Goal: Information Seeking & Learning: Learn about a topic

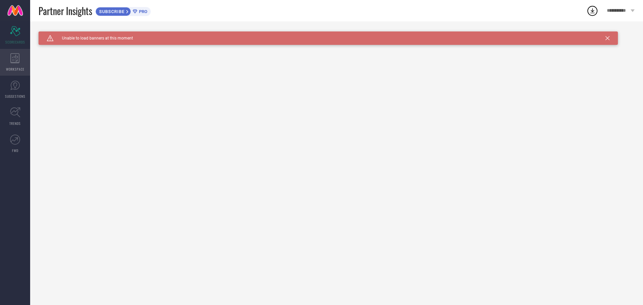
click at [14, 59] on icon at bounding box center [14, 58] width 9 height 10
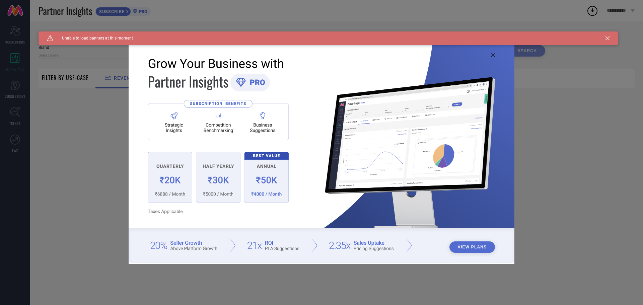
type input "1 STOP FASHION"
type input "All"
click at [490, 57] on img at bounding box center [322, 152] width 386 height 222
click at [492, 56] on icon at bounding box center [493, 55] width 4 height 4
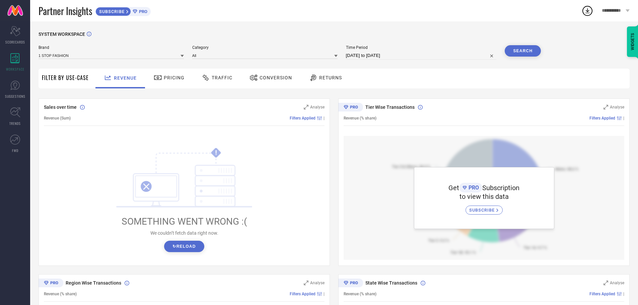
click at [619, 9] on span "**********" at bounding box center [612, 11] width 22 height 6
click at [584, 12] on icon at bounding box center [587, 11] width 12 height 12
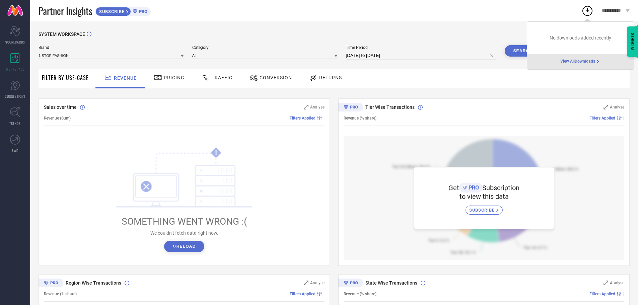
click at [478, 35] on div "SYSTEM WORKSPACE" at bounding box center [333, 38] width 591 height 14
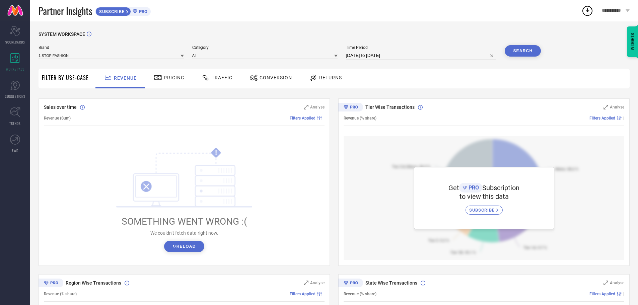
click at [168, 77] on span "Pricing" at bounding box center [174, 77] width 21 height 5
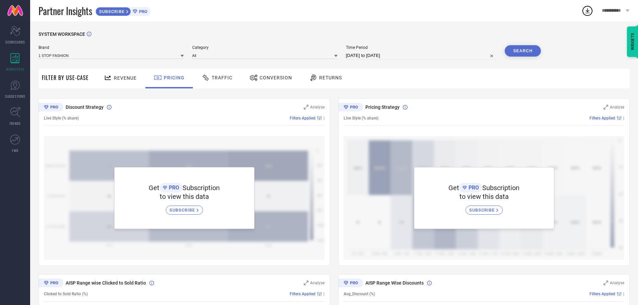
click at [218, 78] on span "Traffic" at bounding box center [222, 77] width 21 height 5
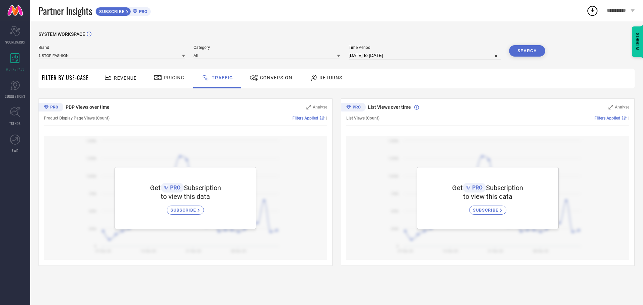
click at [191, 212] on span "SUBSCRIBE" at bounding box center [183, 209] width 27 height 5
click at [124, 82] on div "Revenue" at bounding box center [120, 78] width 36 height 12
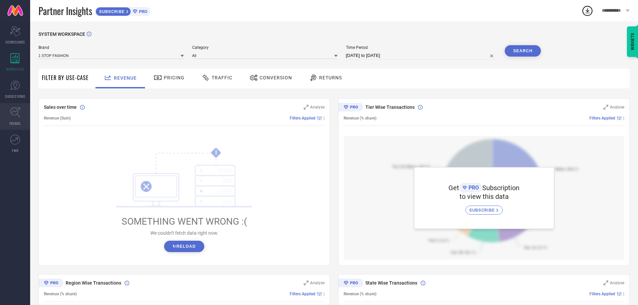
click at [10, 110] on icon at bounding box center [15, 112] width 10 height 10
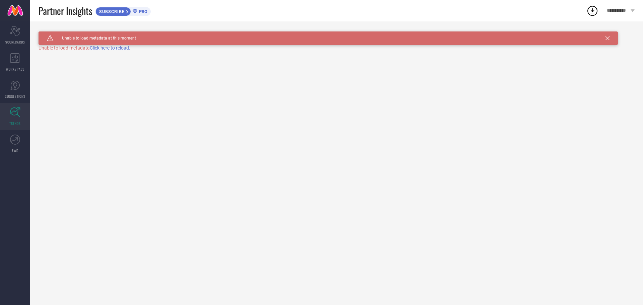
click at [113, 51] on div "Caution Created with Sketch. Unable to load metadata at this moment TRENDS Unab…" at bounding box center [336, 162] width 612 height 283
click at [114, 49] on span "Click here to reload." at bounding box center [110, 47] width 40 height 5
click at [9, 88] on link "SUGGESTIONS" at bounding box center [15, 89] width 30 height 27
